Goal: Task Accomplishment & Management: Manage account settings

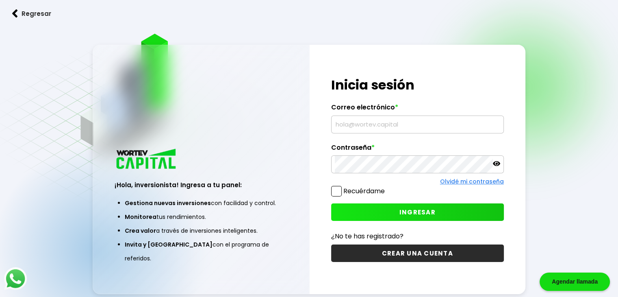
click at [359, 128] on input "text" at bounding box center [418, 124] width 166 height 17
type input "w"
type input "[EMAIL_ADDRESS][DOMAIN_NAME]"
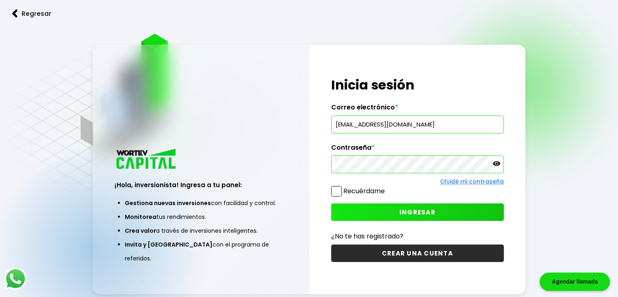
click at [363, 193] on label "Recuérdame" at bounding box center [364, 190] width 41 height 9
click at [387, 187] on input "Recuérdame" at bounding box center [387, 187] width 0 height 0
click at [373, 213] on button "INGRESAR" at bounding box center [417, 211] width 173 height 17
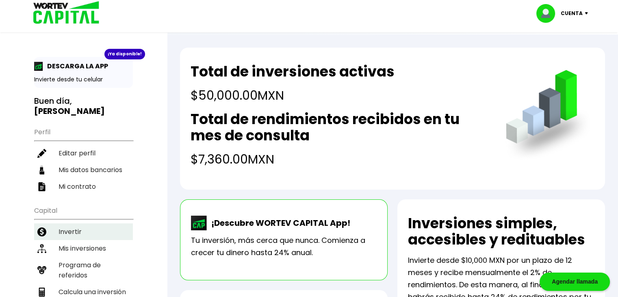
click at [70, 223] on li "Invertir" at bounding box center [83, 231] width 99 height 17
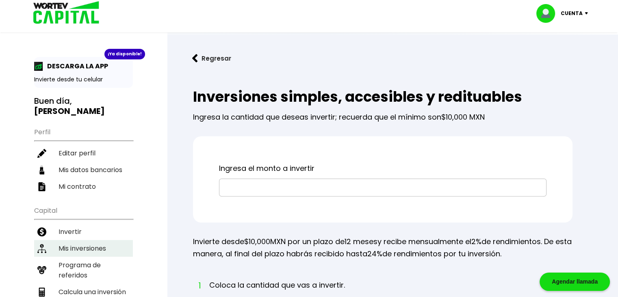
click at [95, 240] on li "Mis inversiones" at bounding box center [83, 248] width 99 height 17
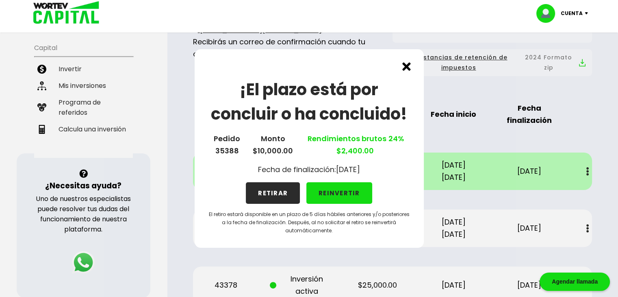
scroll to position [203, 0]
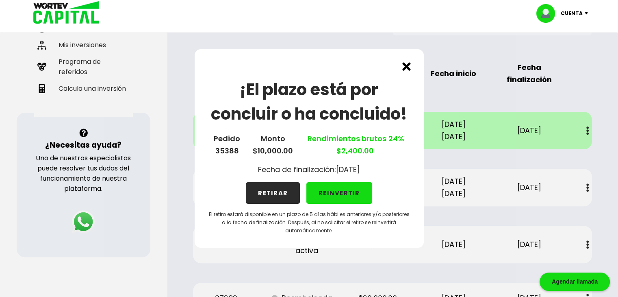
click at [403, 65] on img at bounding box center [407, 66] width 9 height 9
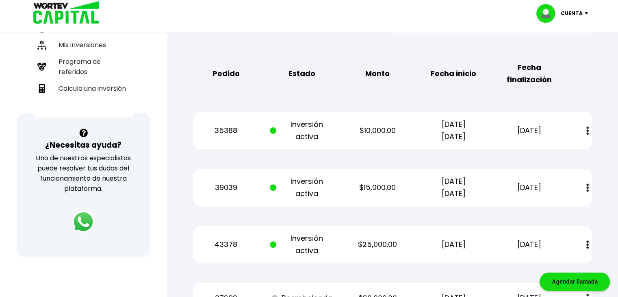
click at [587, 132] on img at bounding box center [588, 130] width 2 height 9
click at [290, 148] on div "35388 Inversión activa $10,000.00 [DATE] [DATE] [DATE] Estado de cuenta" at bounding box center [392, 130] width 399 height 37
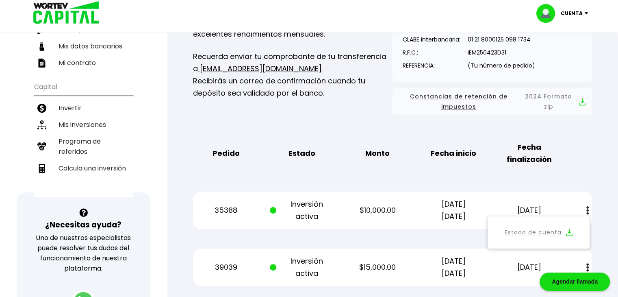
scroll to position [122, 0]
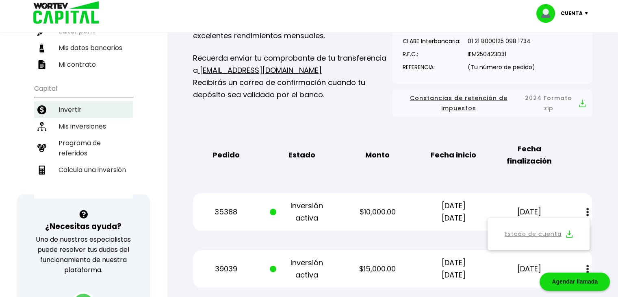
click at [66, 101] on li "Invertir" at bounding box center [83, 109] width 99 height 17
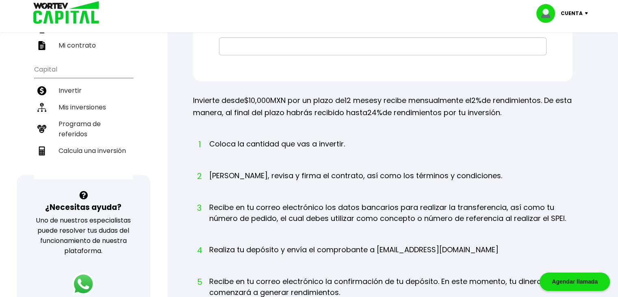
scroll to position [122, 0]
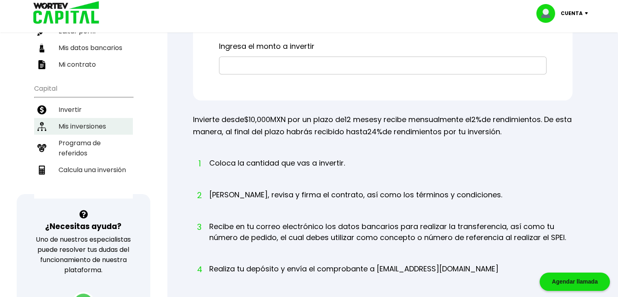
click at [94, 118] on li "Mis inversiones" at bounding box center [83, 126] width 99 height 17
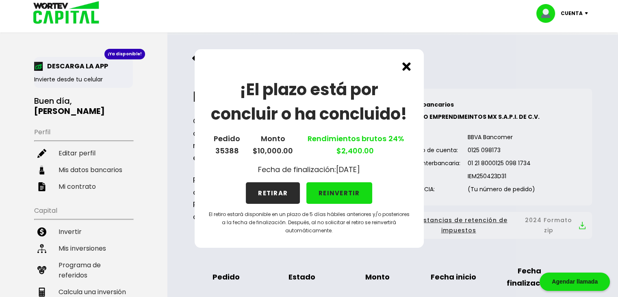
click at [280, 190] on button "RETIRAR" at bounding box center [273, 193] width 54 height 22
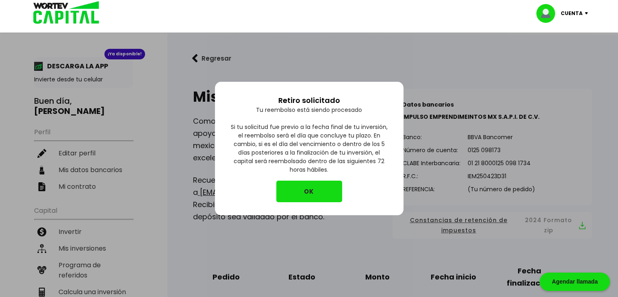
click at [317, 189] on button "OK" at bounding box center [310, 192] width 66 height 22
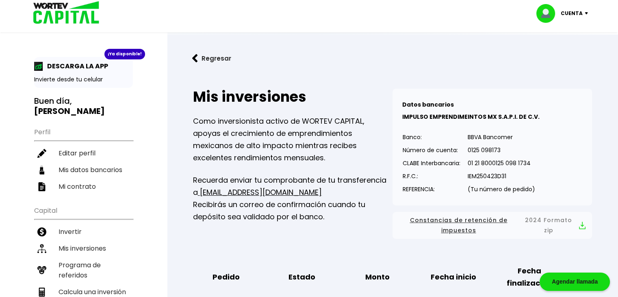
click at [64, 12] on img at bounding box center [64, 13] width 78 height 26
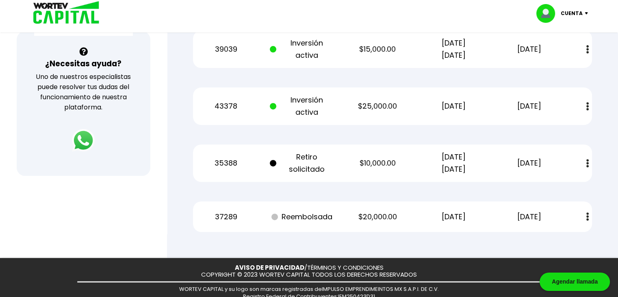
scroll to position [41, 0]
